Goal: Find specific page/section: Find specific page/section

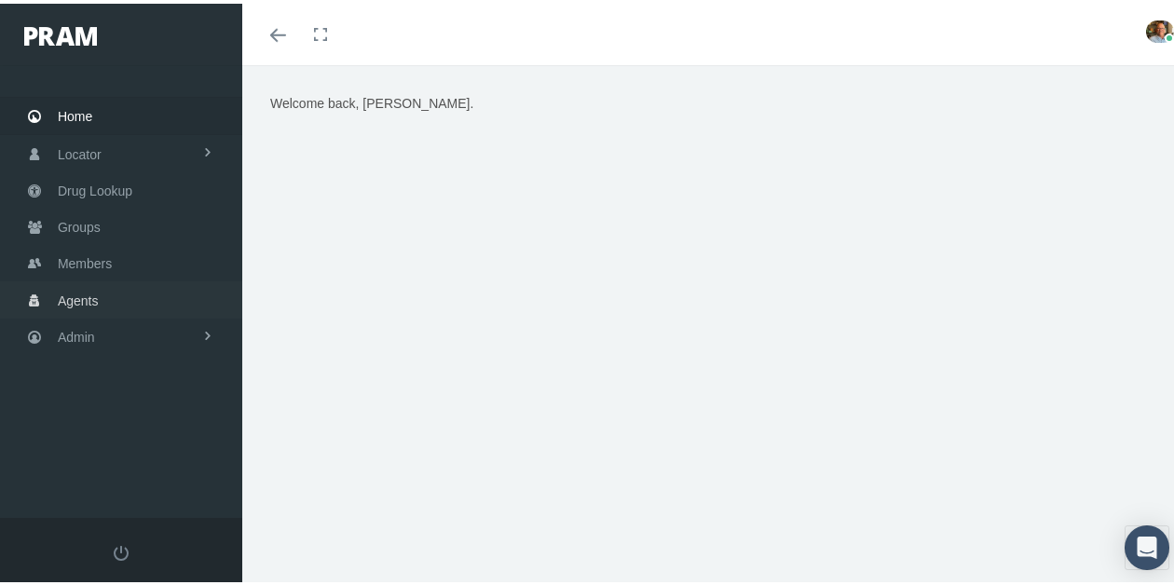
click at [101, 290] on link "Agents" at bounding box center [121, 296] width 242 height 36
